Goal: Information Seeking & Learning: Learn about a topic

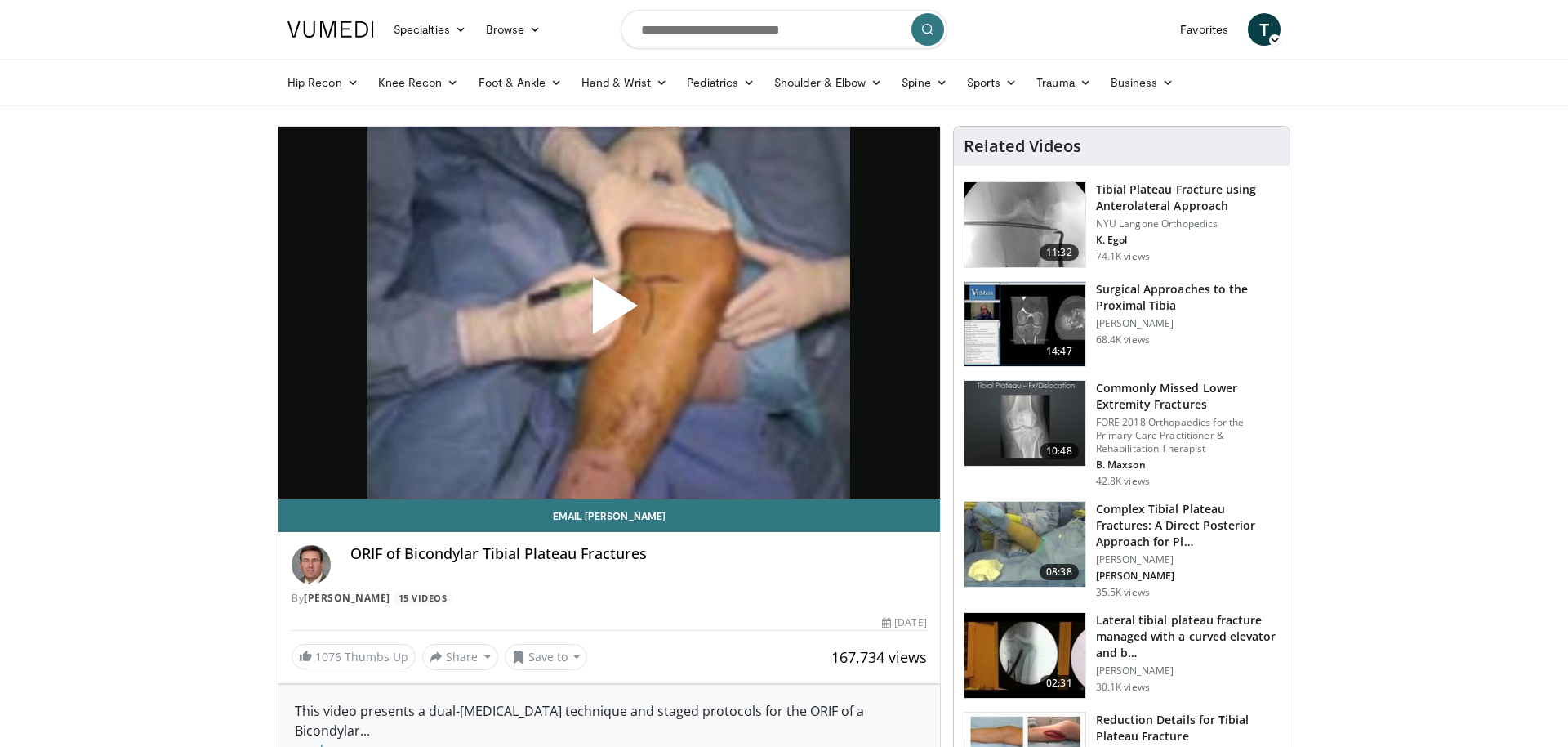
click at [610, 312] on span "Video Player" at bounding box center [610, 312] width 0 height 0
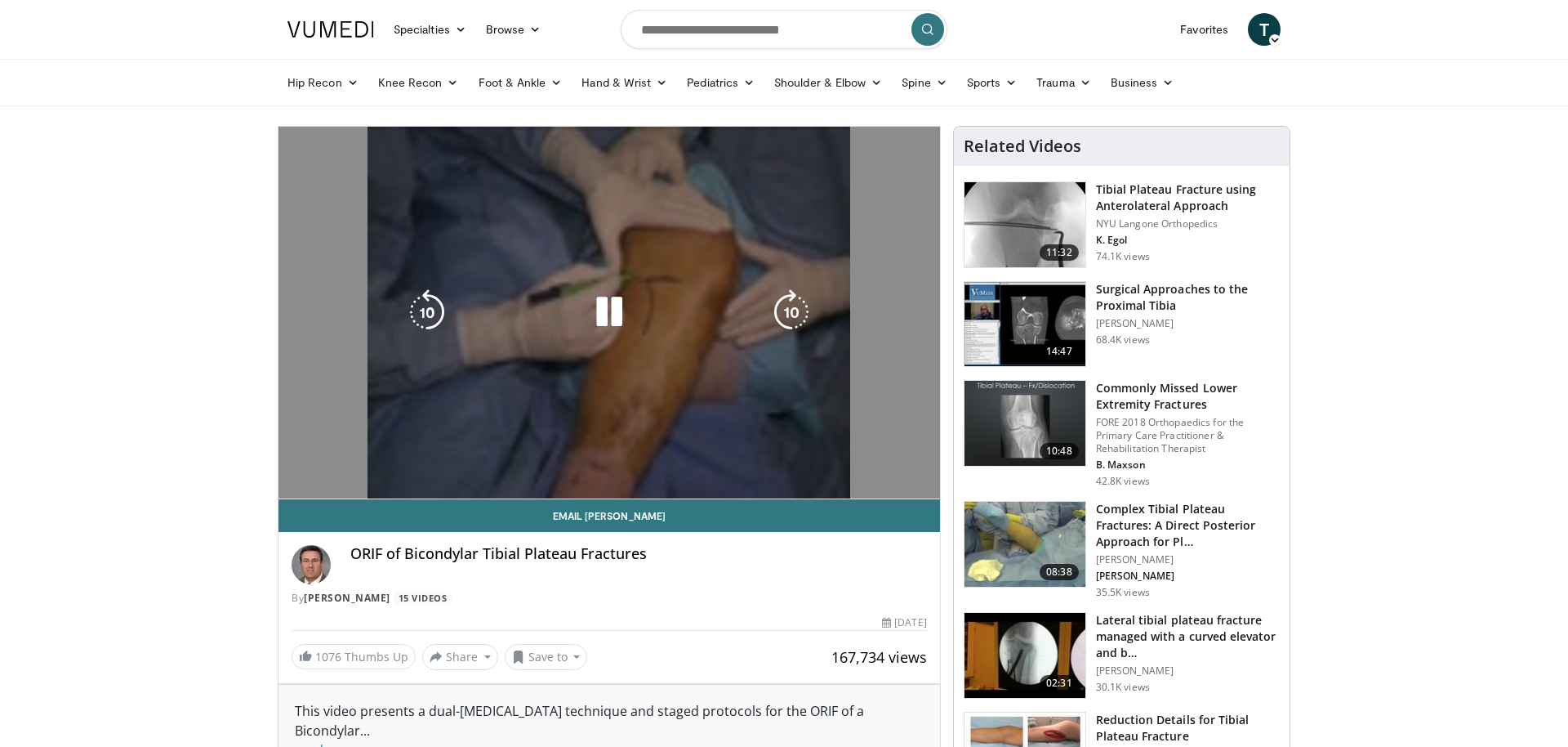
click at [610, 313] on icon "Video Player" at bounding box center [610, 312] width 46 height 46
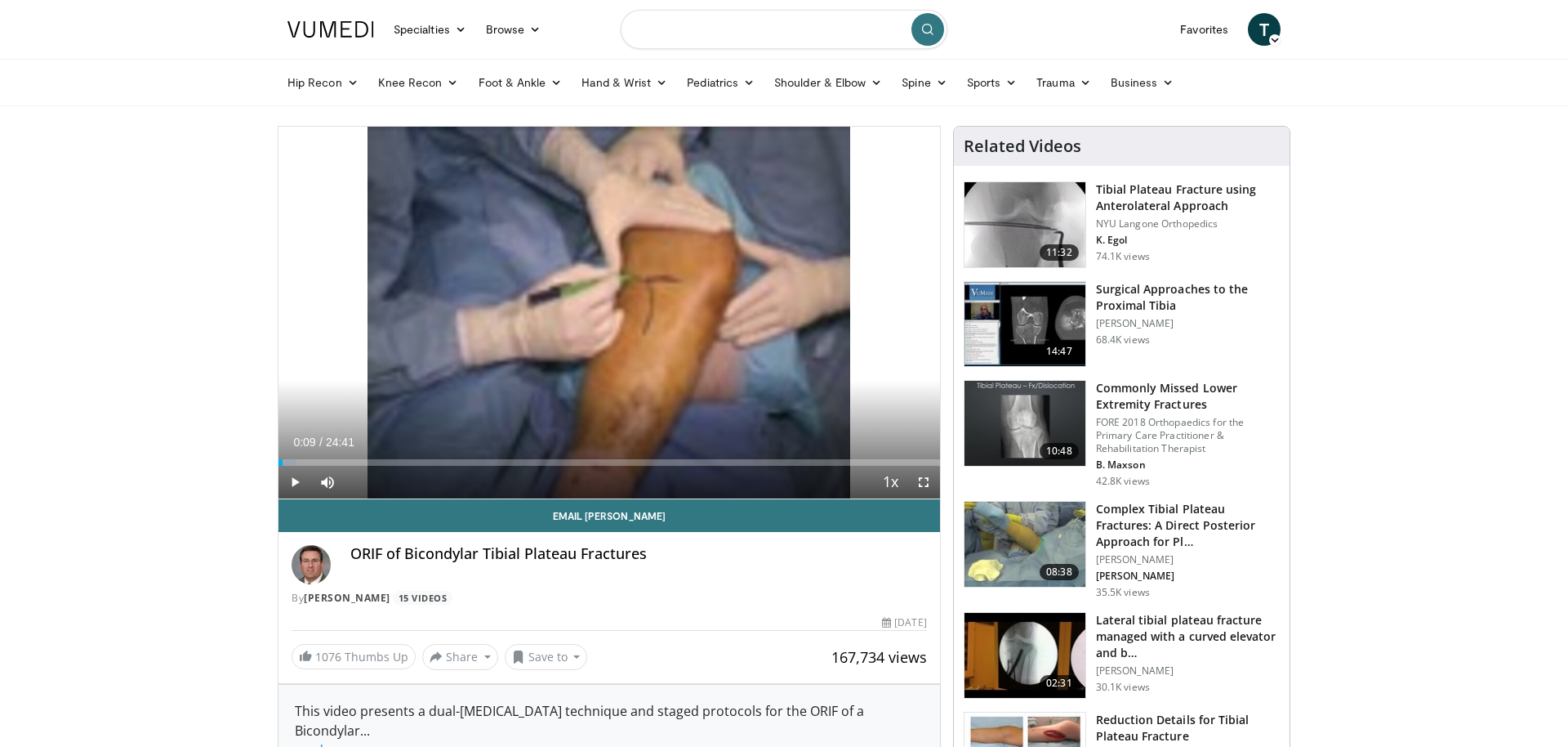
click at [705, 35] on input "Search topics, interventions" at bounding box center [784, 29] width 327 height 39
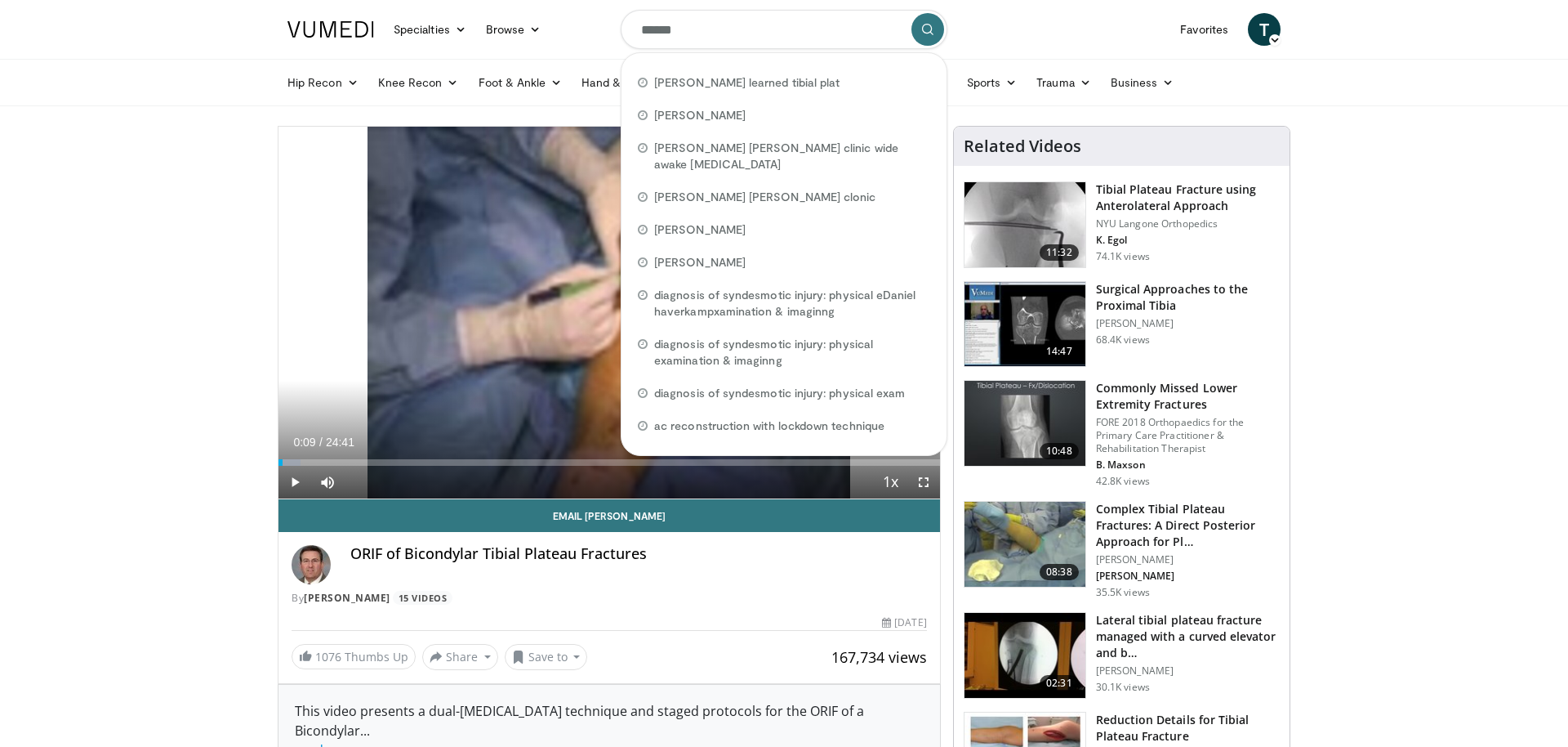
type input "*******"
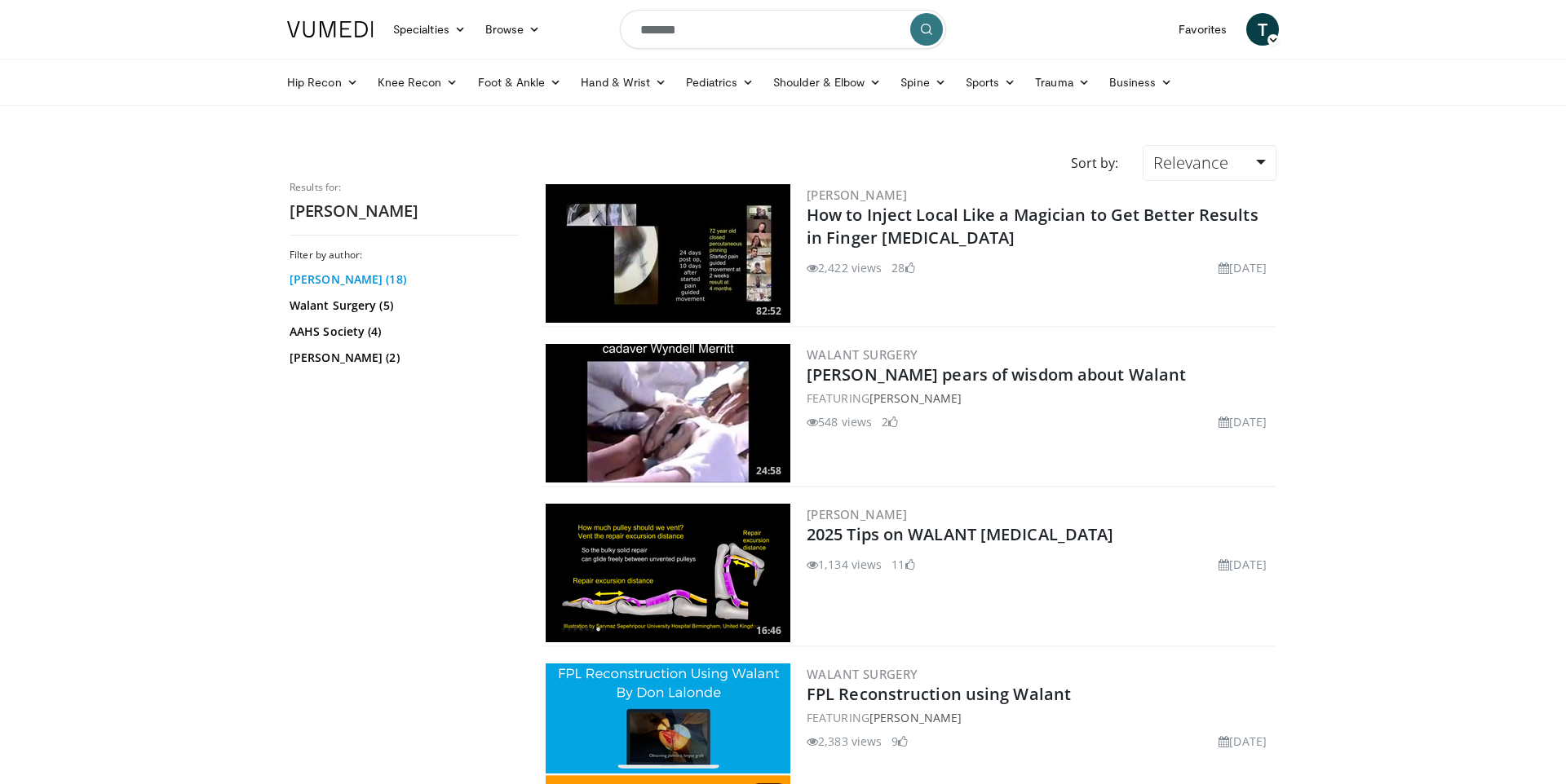
click at [345, 280] on link "Don Lalonde (18)" at bounding box center [402, 280] width 224 height 16
click at [334, 281] on link "Don Lalonde (18)" at bounding box center [402, 280] width 224 height 16
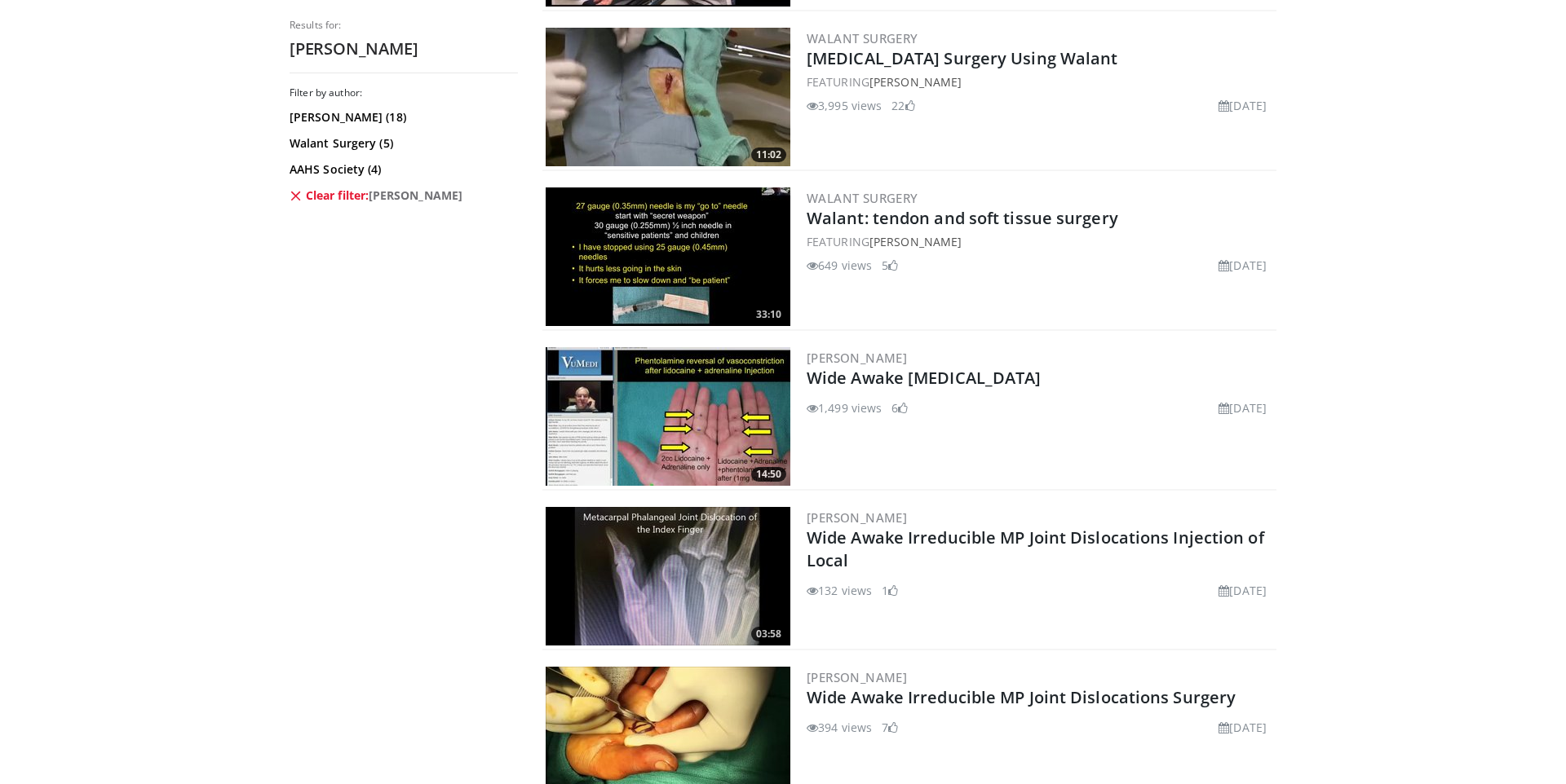
scroll to position [2275, 0]
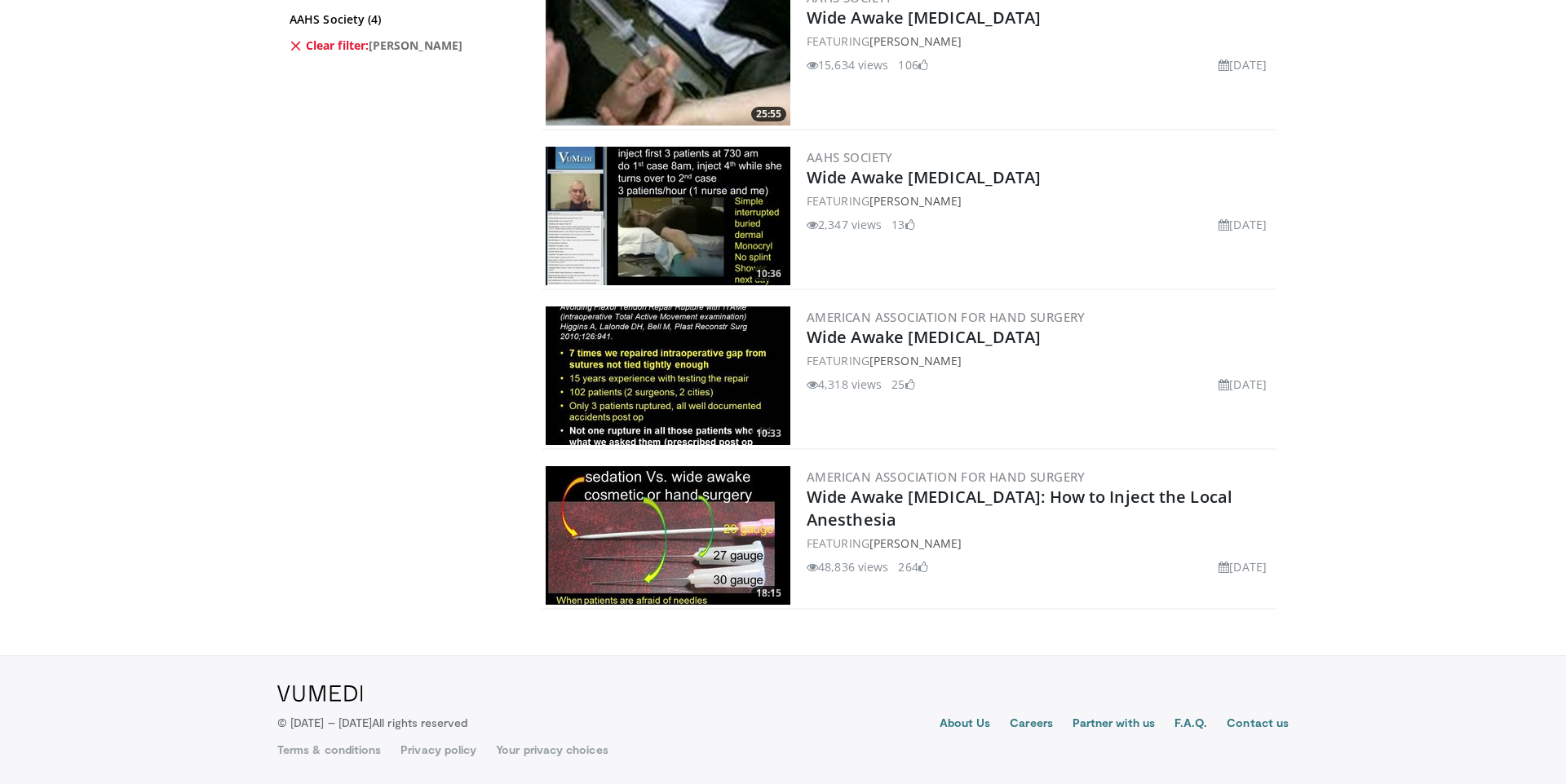
click at [640, 517] on img at bounding box center [667, 535] width 245 height 139
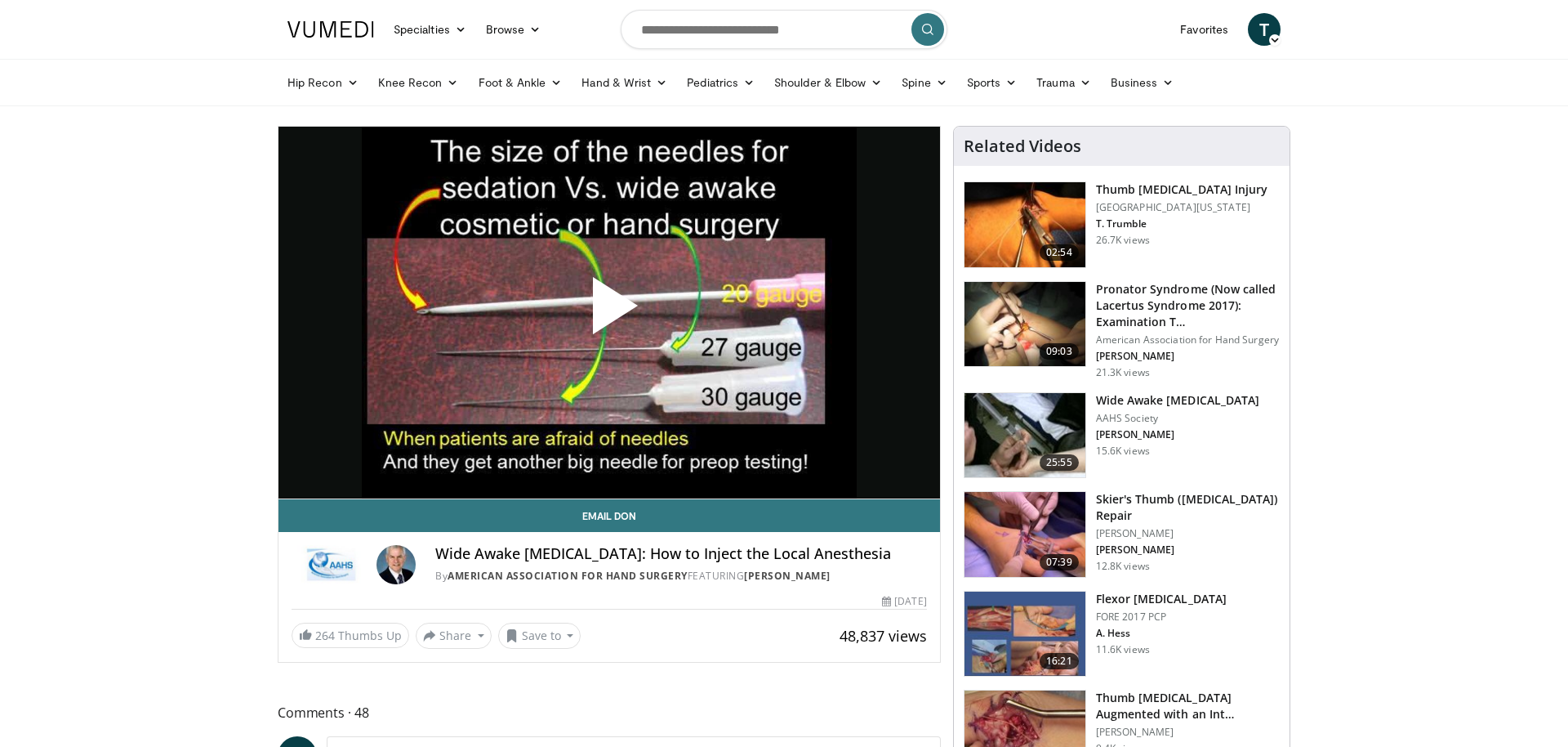
click at [610, 312] on span "Video Player" at bounding box center [610, 312] width 0 height 0
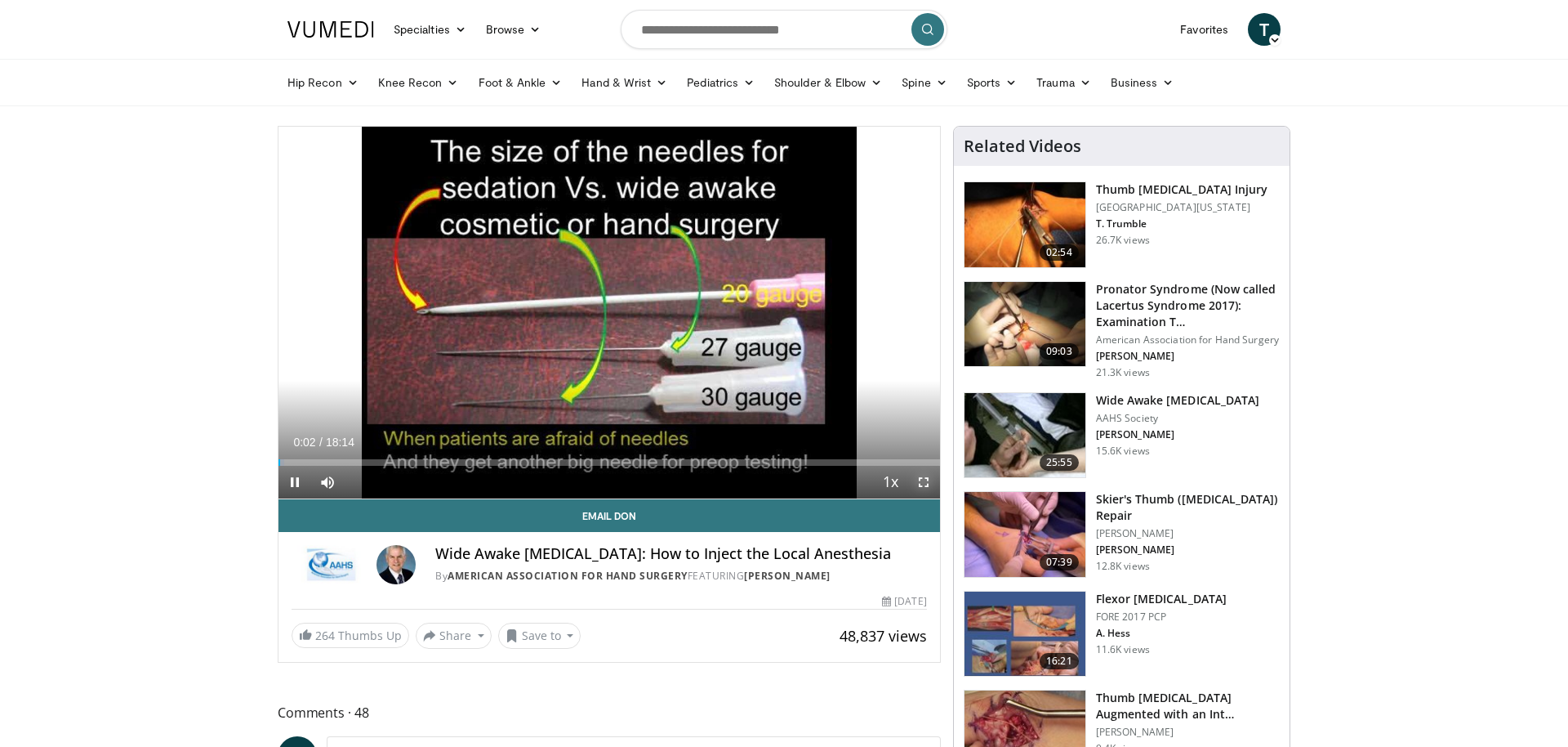
click at [922, 485] on span "Video Player" at bounding box center [924, 482] width 33 height 33
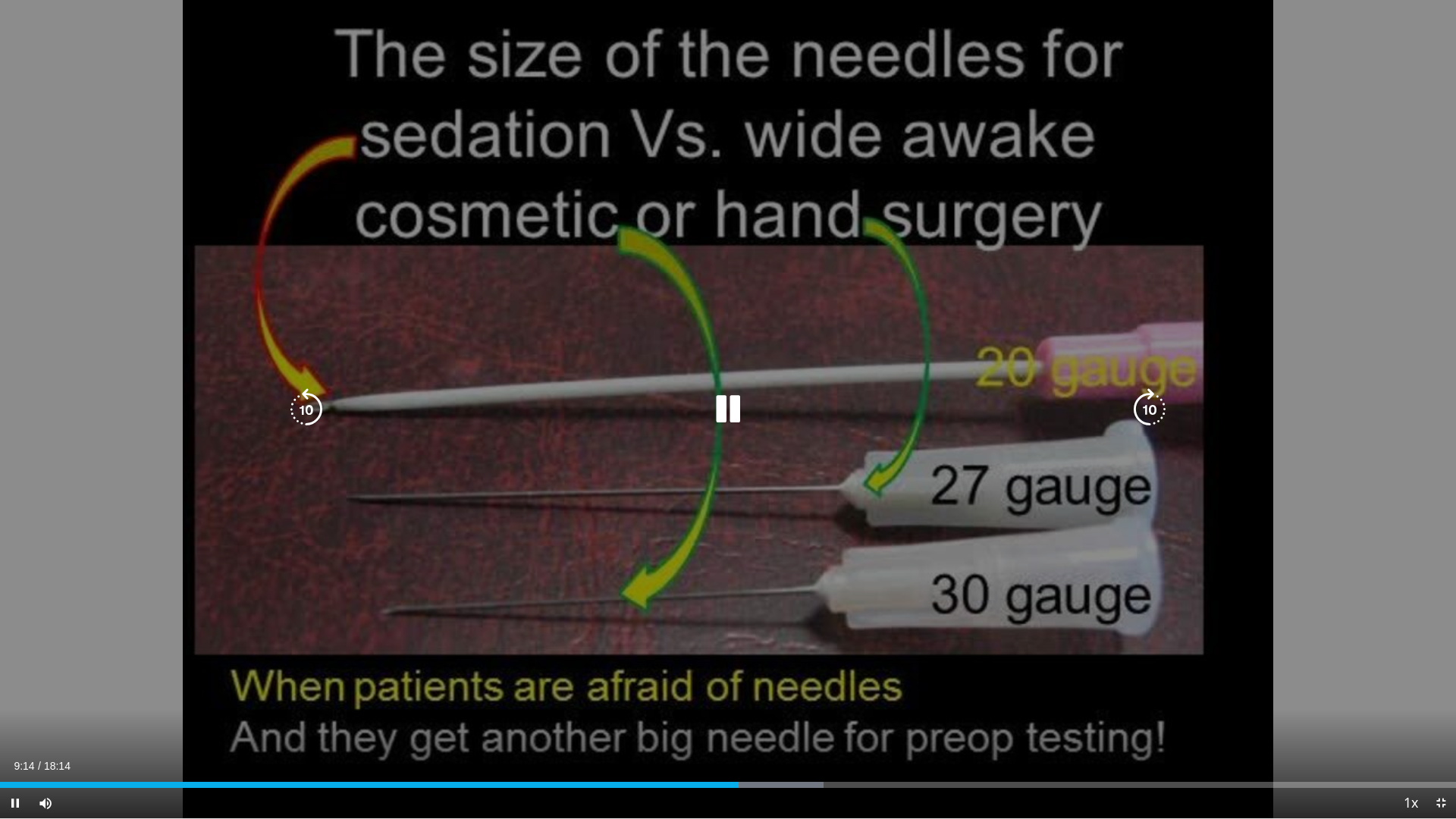
click at [138, 346] on div "10 seconds Tap to unmute" at bounding box center [728, 410] width 1456 height 819
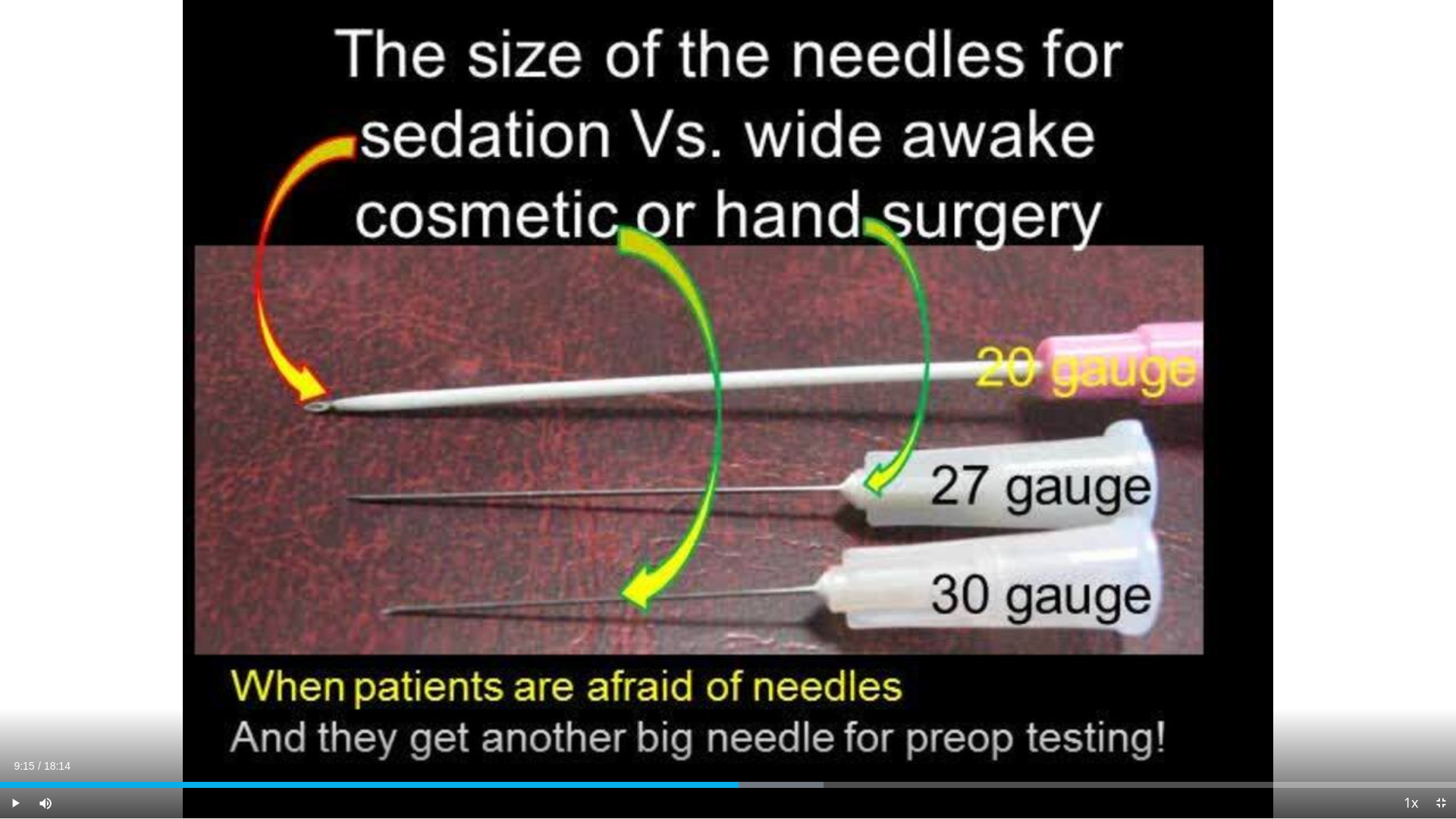
click at [138, 346] on div "10 seconds Tap to unmute" at bounding box center [728, 410] width 1456 height 819
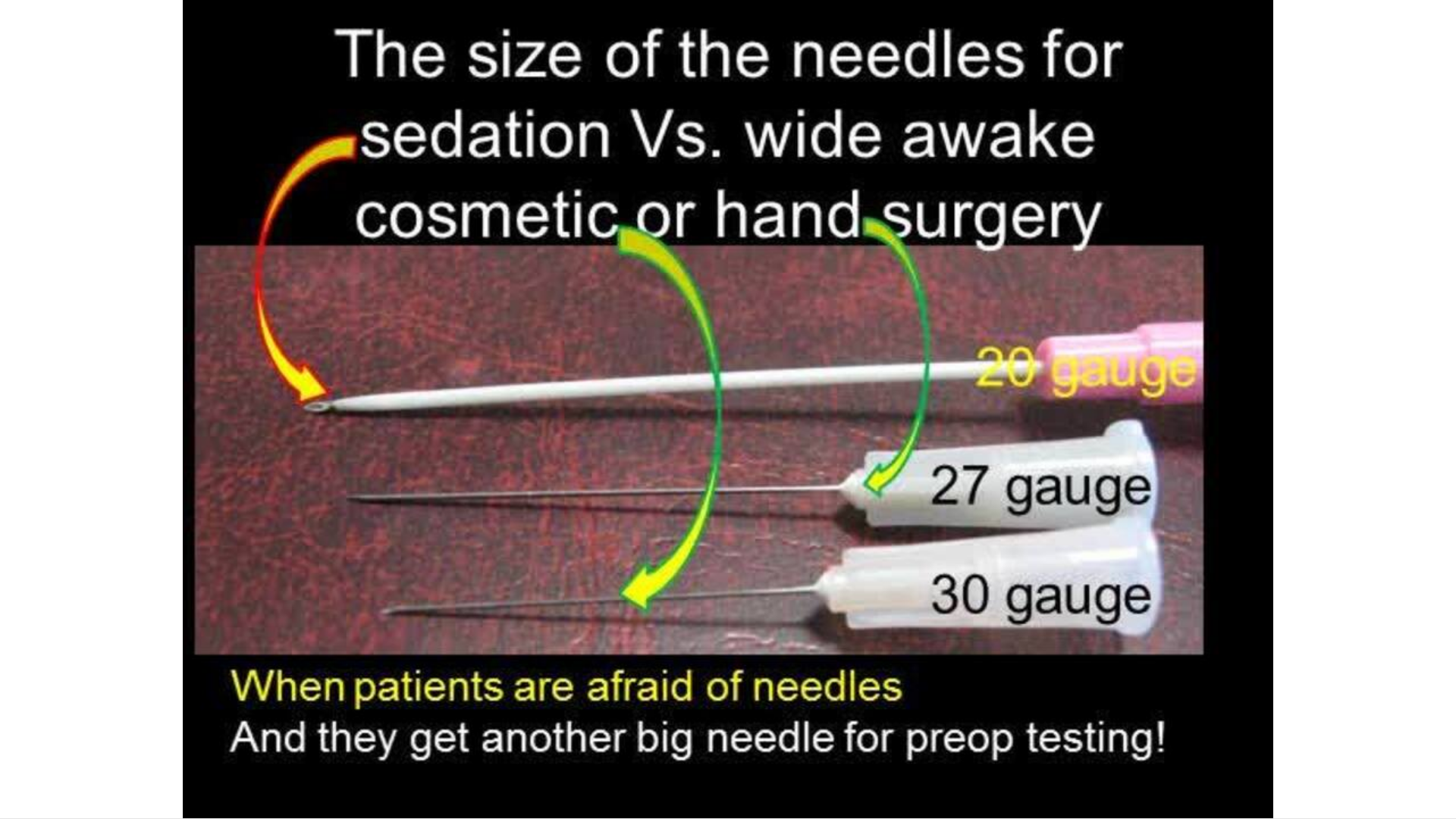
click at [138, 346] on div "10 seconds Tap to unmute" at bounding box center [728, 410] width 1456 height 819
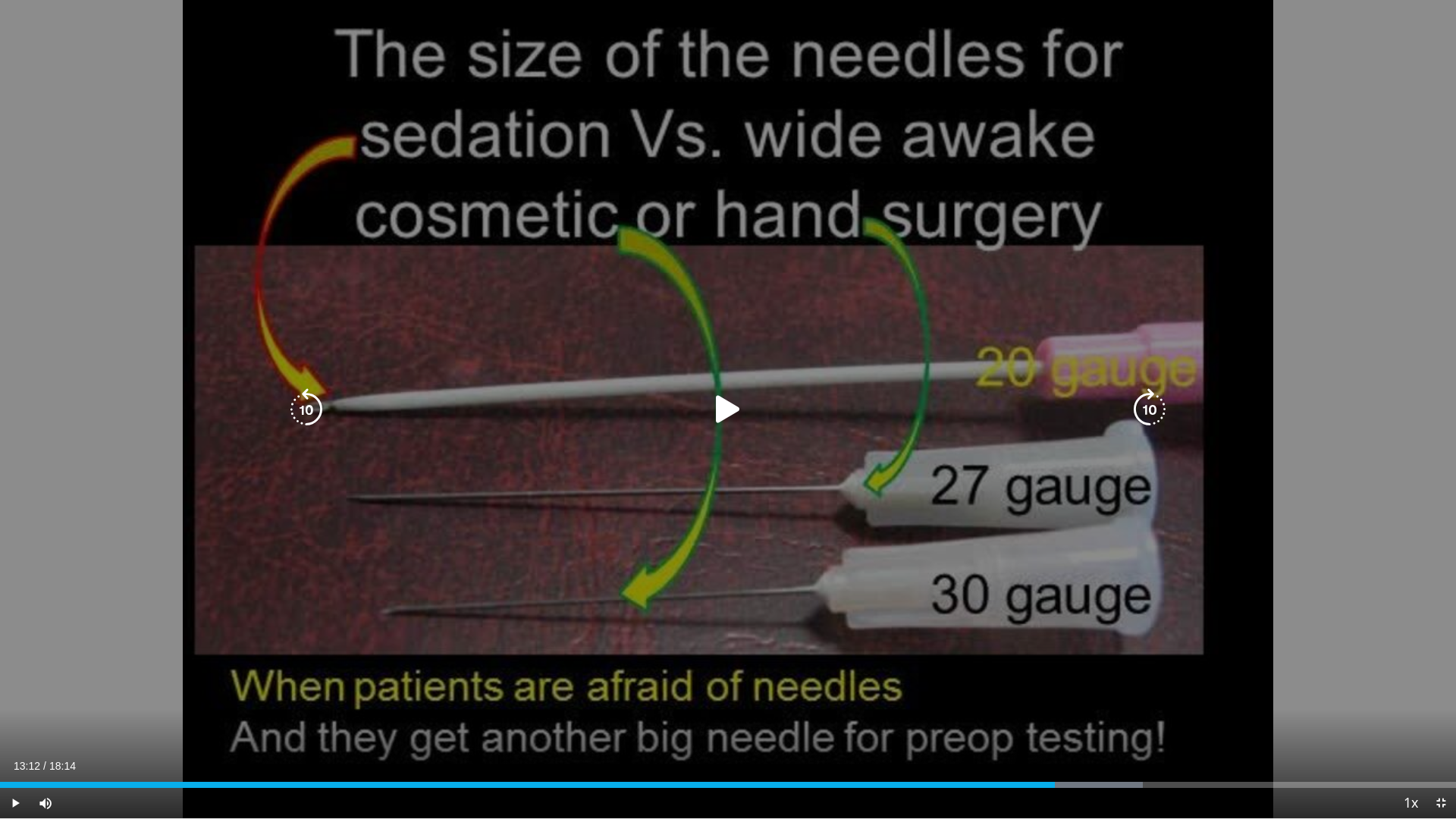
click at [126, 357] on div "10 seconds Tap to unmute" at bounding box center [728, 410] width 1456 height 819
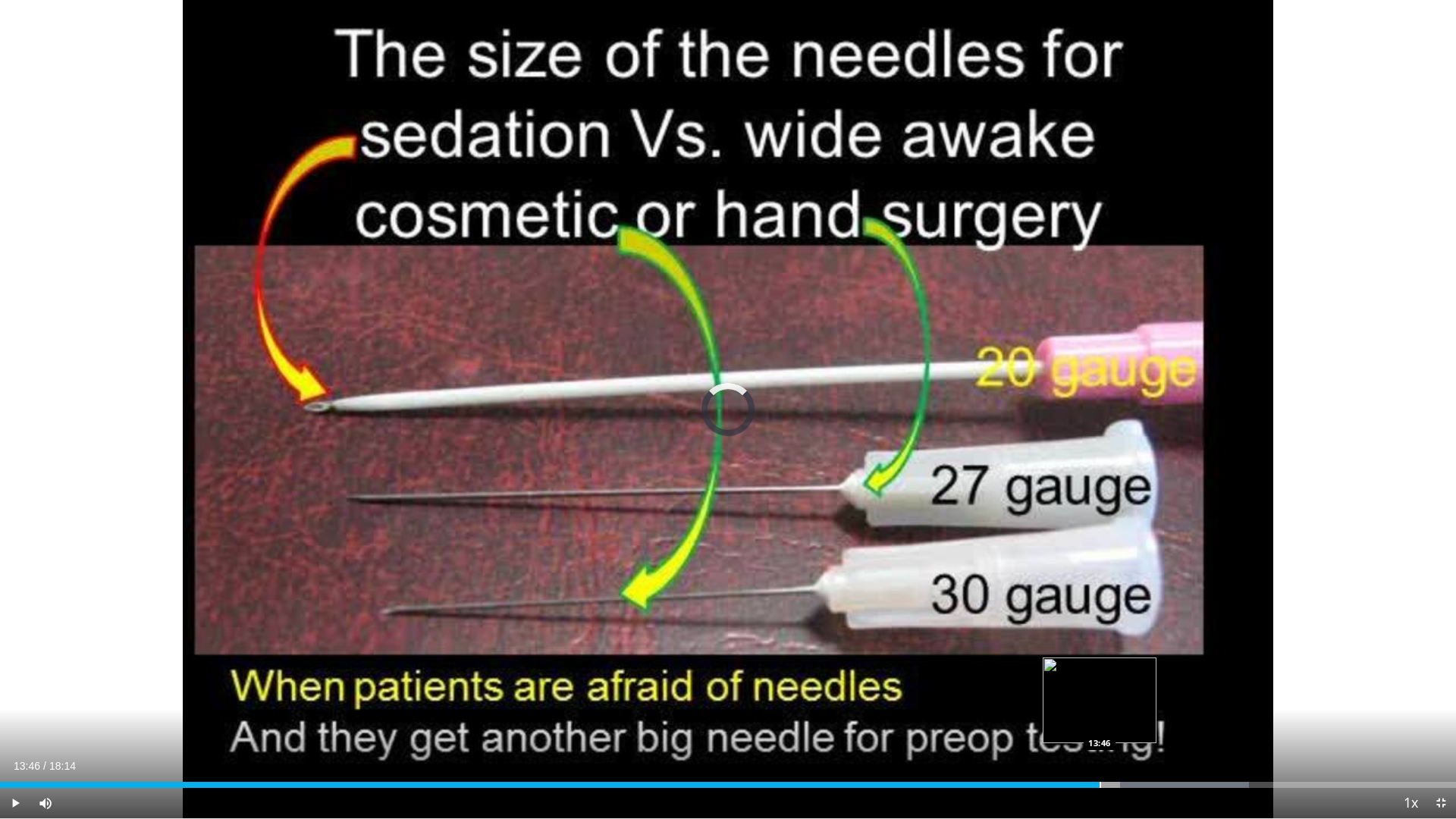
click at [1100, 729] on div "Loaded : 85.77% 14:37 13:46" at bounding box center [728, 781] width 1456 height 15
click at [1083, 729] on div "Progress Bar" at bounding box center [1084, 785] width 2 height 6
click at [1065, 729] on div "Progress Bar" at bounding box center [1066, 785] width 2 height 6
click at [1052, 729] on div "Progress Bar" at bounding box center [1053, 785] width 2 height 6
click at [1442, 729] on span "Video Player" at bounding box center [1440, 803] width 30 height 30
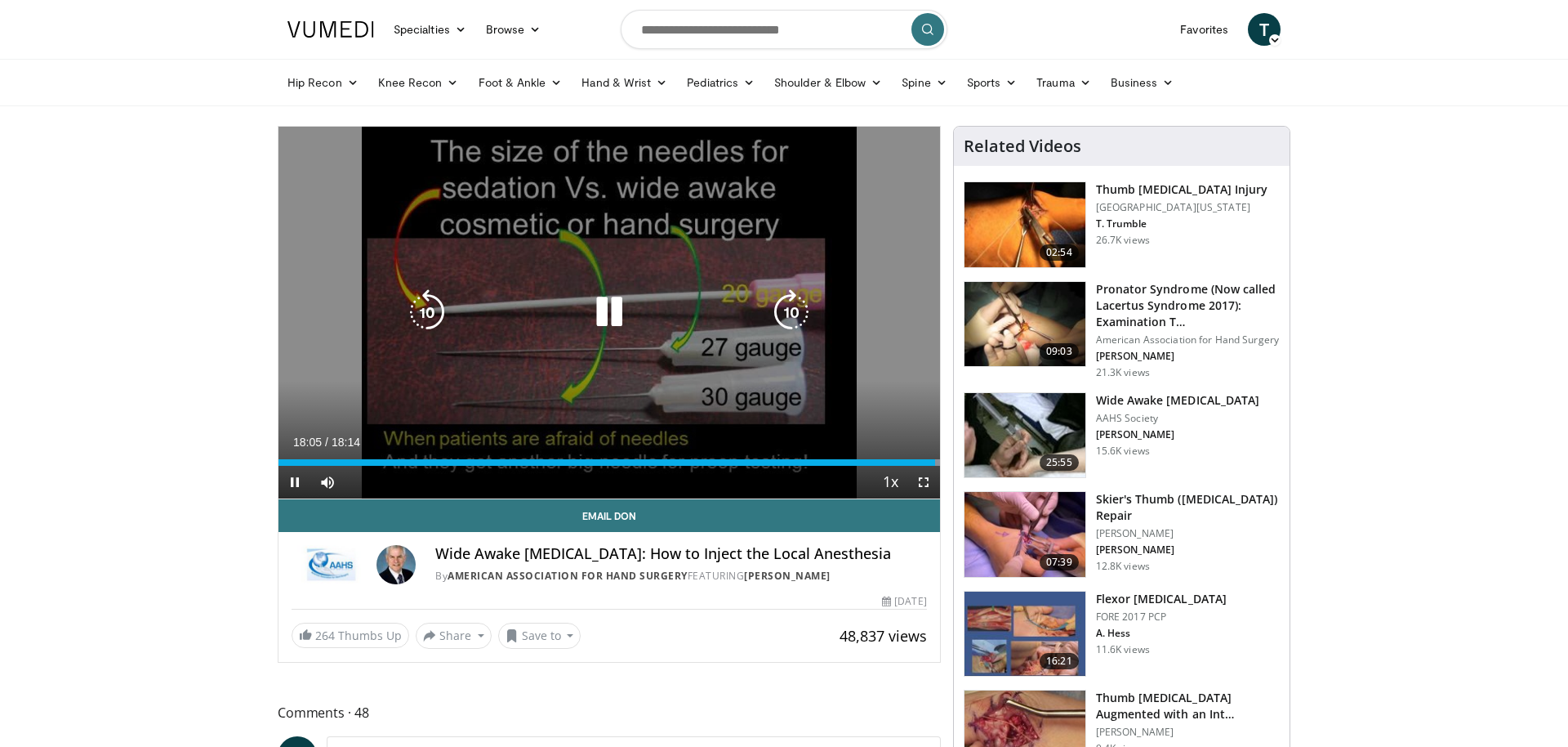
click at [613, 323] on icon "Video Player" at bounding box center [610, 312] width 46 height 46
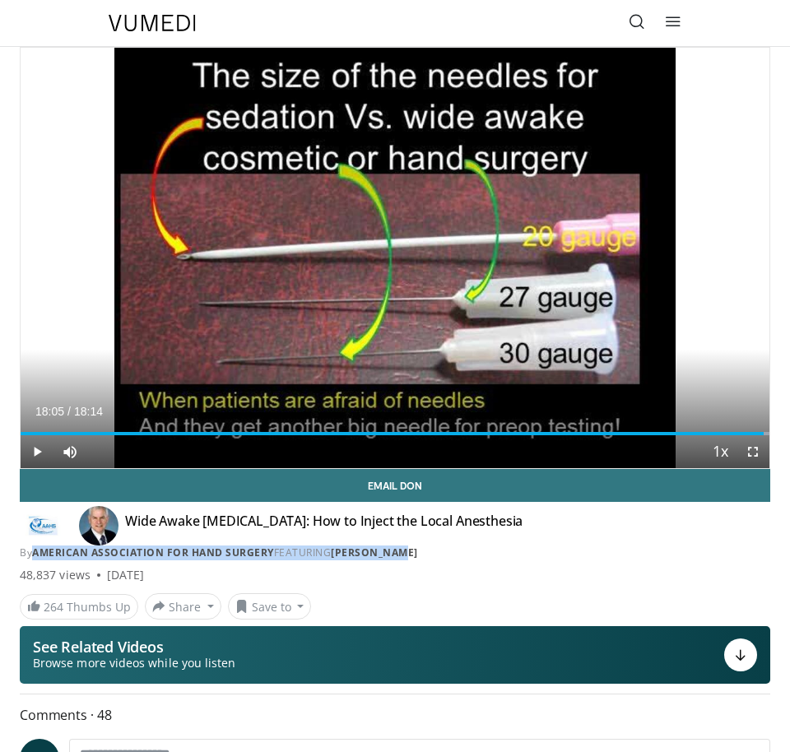
drag, startPoint x: 33, startPoint y: 558, endPoint x: 431, endPoint y: 555, distance: 398.1
click at [431, 555] on div "By American Association for [MEDICAL_DATA] FEATURING [PERSON_NAME]" at bounding box center [395, 552] width 750 height 15
copy div "American Association for [MEDICAL_DATA] FEATURING [PERSON_NAME]"
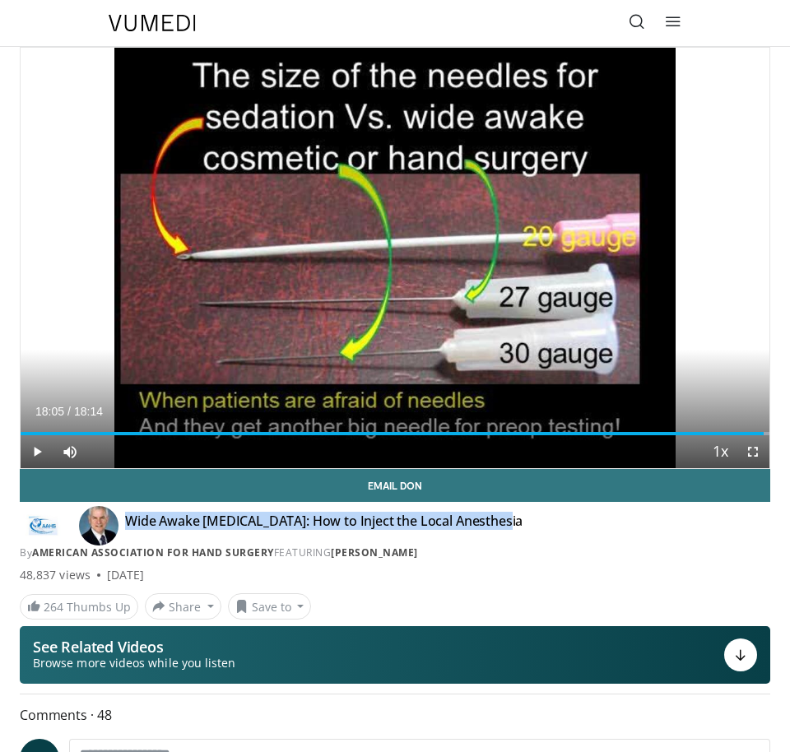
drag, startPoint x: 126, startPoint y: 517, endPoint x: 516, endPoint y: 521, distance: 389.9
click at [516, 521] on div "Wide Awake [MEDICAL_DATA]: How to Inject the Local Anesthesia By American Assoc…" at bounding box center [392, 525] width 534 height 26
copy h4 "Wide Awake [MEDICAL_DATA]: How to Inject the Local Anesthesia"
